Goal: Consume media (video, audio): Consume media (video, audio)

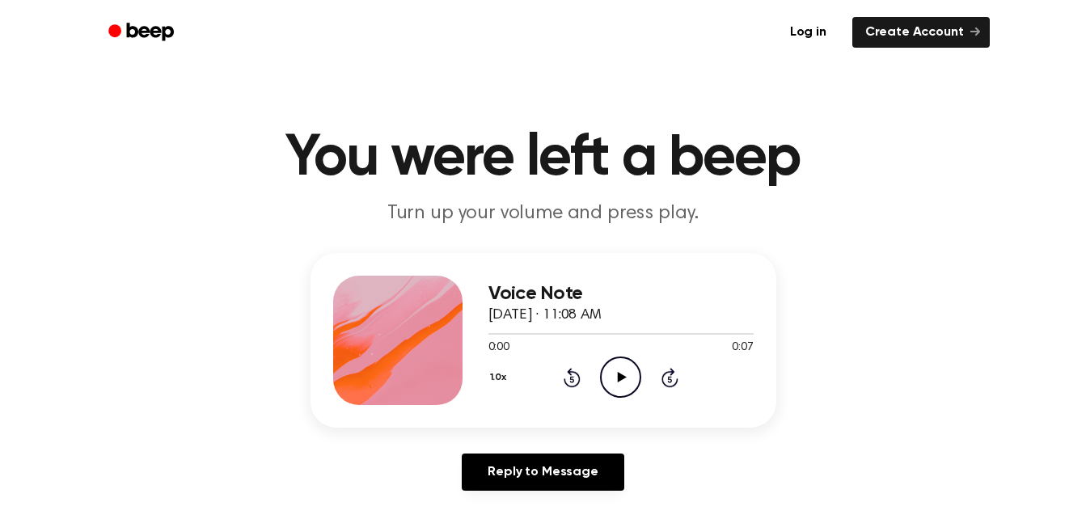
click at [616, 377] on icon "Play Audio" at bounding box center [620, 377] width 41 height 41
click at [610, 379] on icon "Pause Audio" at bounding box center [620, 377] width 41 height 41
click at [578, 379] on icon "Rewind 5 seconds" at bounding box center [572, 377] width 18 height 21
click at [617, 386] on icon "Play Audio" at bounding box center [620, 377] width 41 height 41
click at [618, 371] on icon "Play Audio" at bounding box center [620, 377] width 41 height 41
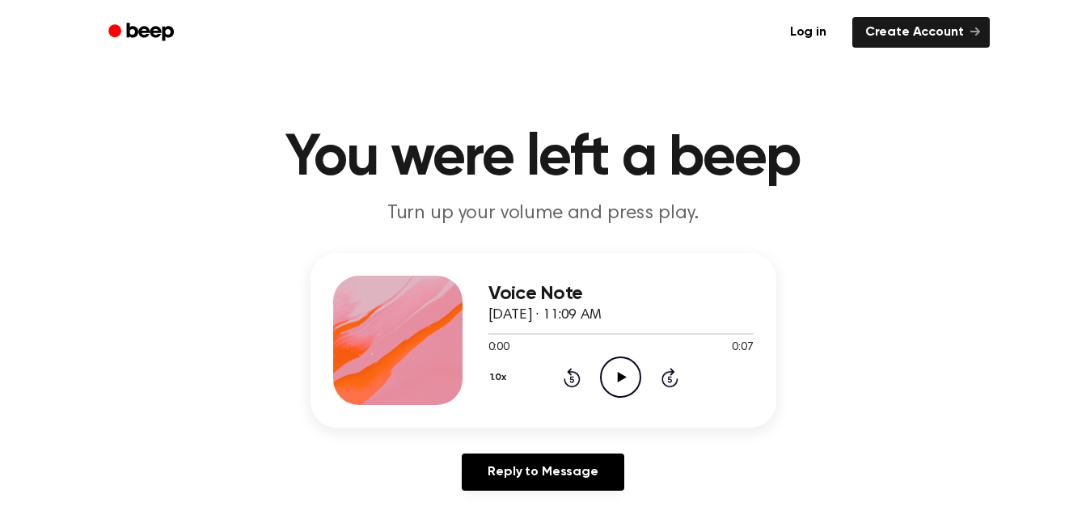
click at [617, 364] on icon "Play Audio" at bounding box center [620, 377] width 41 height 41
click at [614, 370] on icon "Play Audio" at bounding box center [620, 377] width 41 height 41
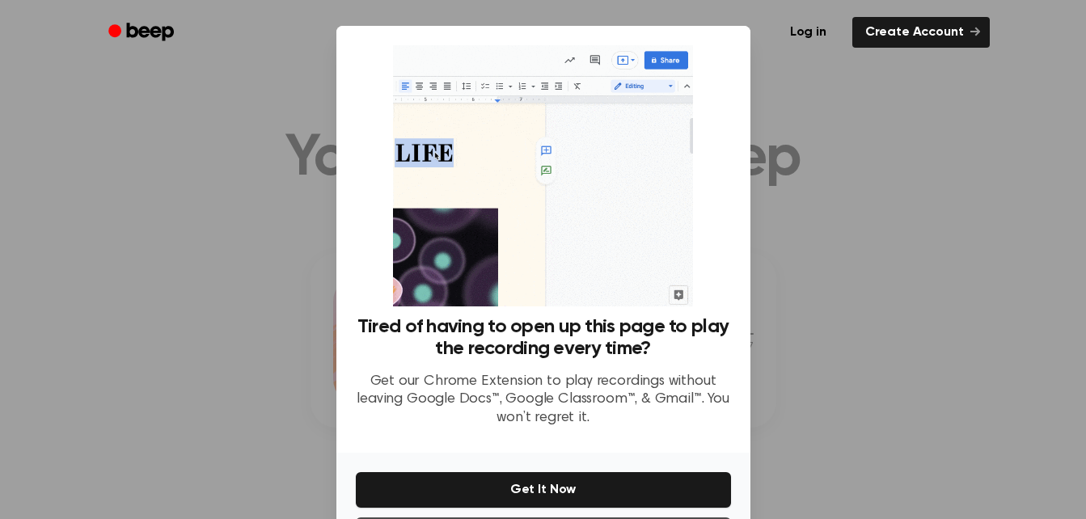
click at [830, 438] on div at bounding box center [543, 259] width 1086 height 519
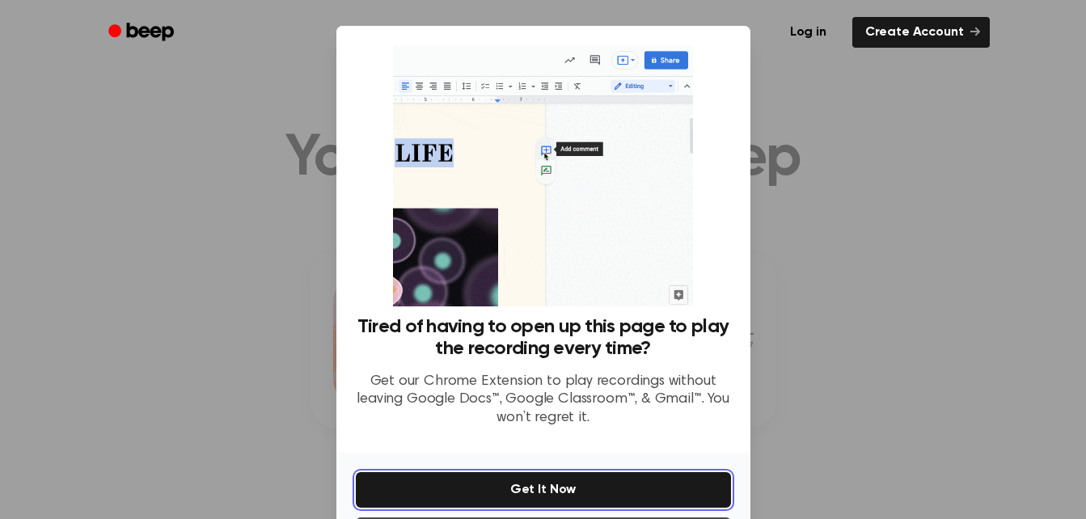
click at [617, 501] on button "Get It Now" at bounding box center [543, 490] width 375 height 36
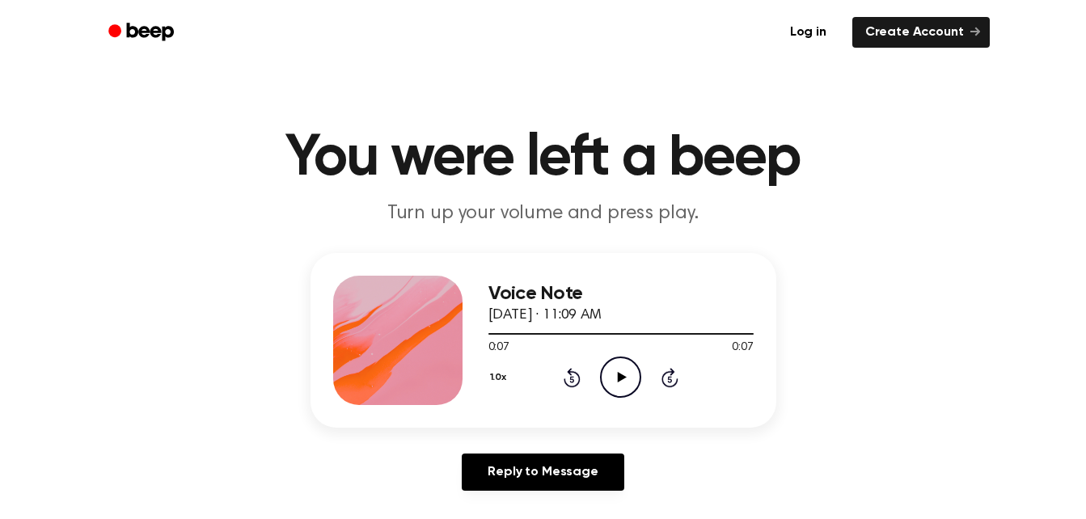
click at [617, 378] on icon "Play Audio" at bounding box center [620, 377] width 41 height 41
